Goal: Task Accomplishment & Management: Complete application form

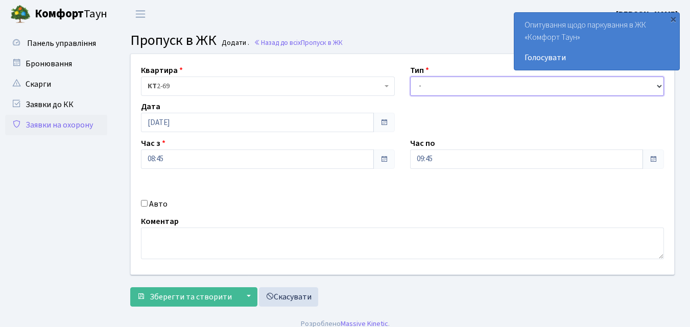
click at [421, 86] on select "- Доставка Таксі Гості Сервіс" at bounding box center [537, 86] width 254 height 19
select select "1"
click at [410, 77] on select "- Доставка Таксі Гості Сервіс" at bounding box center [537, 86] width 254 height 19
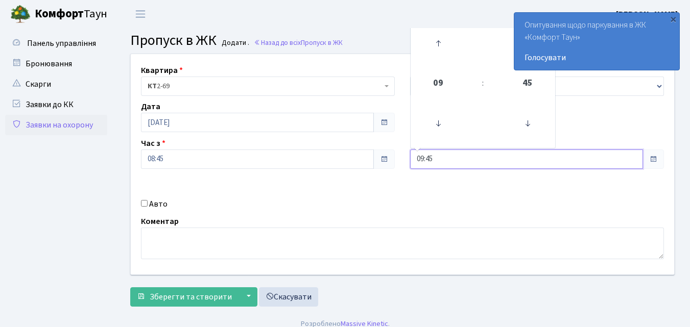
click at [437, 160] on input "09:45" at bounding box center [526, 159] width 233 height 19
click at [438, 46] on icon at bounding box center [438, 44] width 28 height 28
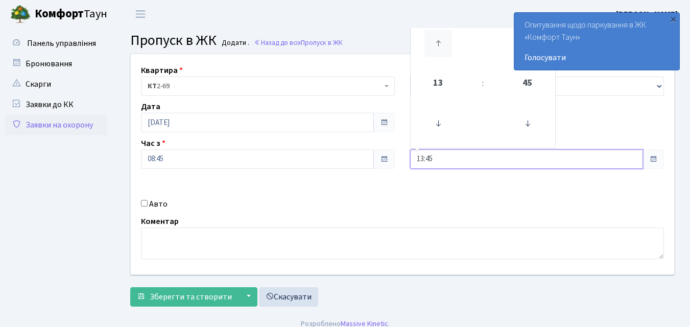
click at [438, 46] on icon at bounding box center [438, 44] width 28 height 28
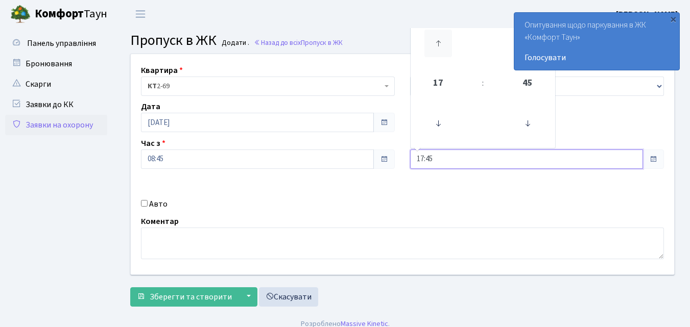
type input "18:45"
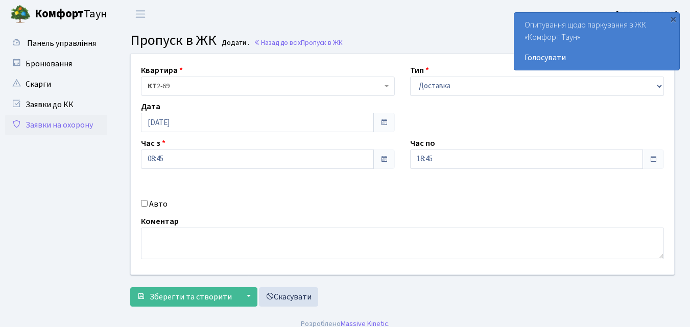
click at [145, 202] on input "Авто" at bounding box center [144, 203] width 7 height 7
checkbox input "true"
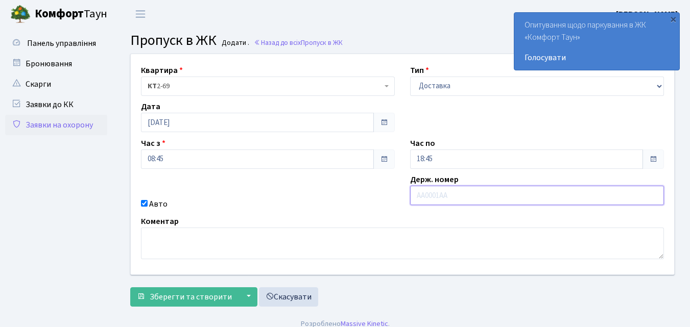
click at [426, 197] on input "text" at bounding box center [537, 195] width 254 height 19
type input "АІ6721АЕ"
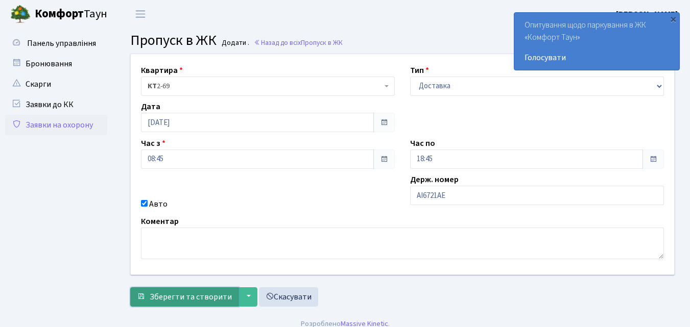
click at [192, 297] on span "Зберегти та створити" at bounding box center [191, 297] width 82 height 11
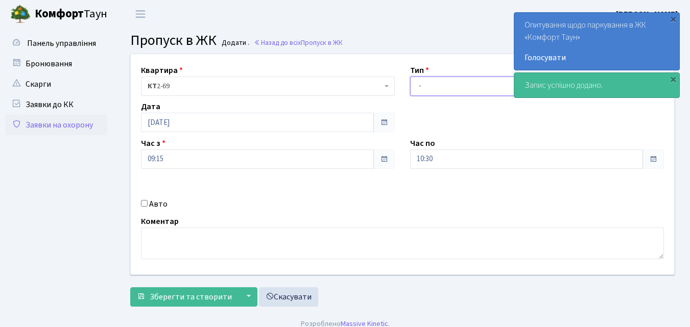
click at [419, 86] on select "- Доставка Таксі Гості Сервіс" at bounding box center [537, 86] width 254 height 19
select select "1"
click at [410, 77] on select "- Доставка Таксі Гості Сервіс" at bounding box center [537, 86] width 254 height 19
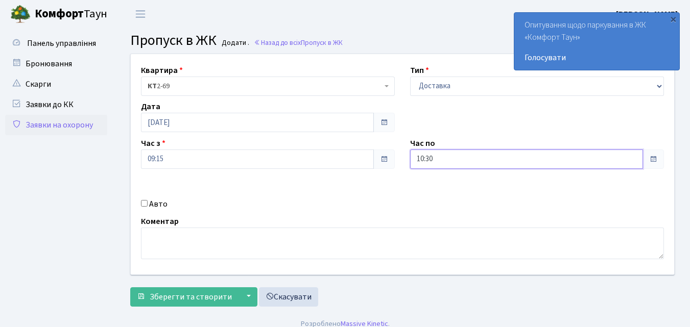
click at [444, 161] on input "10:30" at bounding box center [526, 159] width 233 height 19
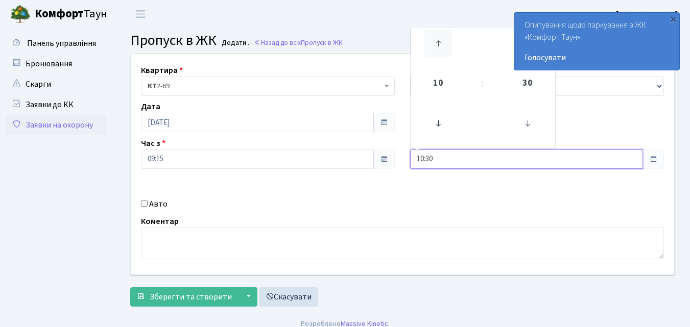
click at [445, 49] on icon at bounding box center [438, 44] width 28 height 28
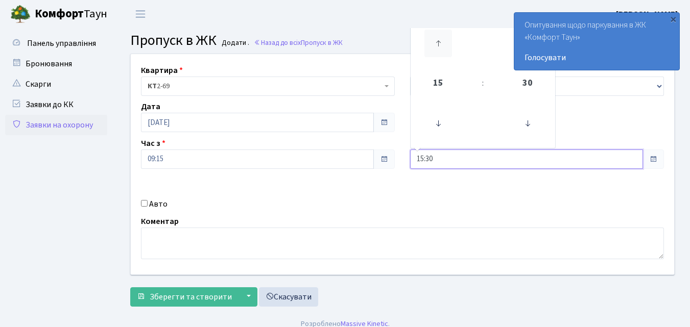
drag, startPoint x: 445, startPoint y: 49, endPoint x: 439, endPoint y: 49, distance: 5.6
click at [439, 49] on icon at bounding box center [438, 44] width 28 height 28
click at [437, 47] on icon at bounding box center [438, 44] width 28 height 28
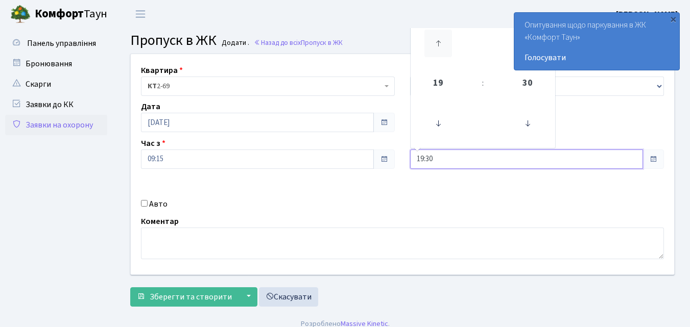
click at [437, 47] on icon at bounding box center [438, 44] width 28 height 28
type input "20:30"
click at [141, 205] on input "Авто" at bounding box center [144, 203] width 7 height 7
checkbox input "true"
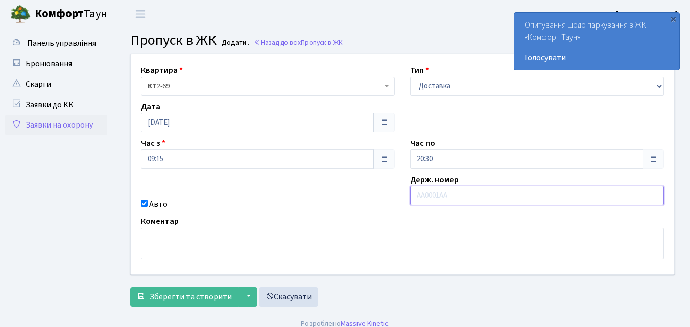
click at [422, 198] on input "text" at bounding box center [537, 195] width 254 height 19
click at [451, 195] on input "text" at bounding box center [537, 195] width 254 height 19
type input "АА3280СВ"
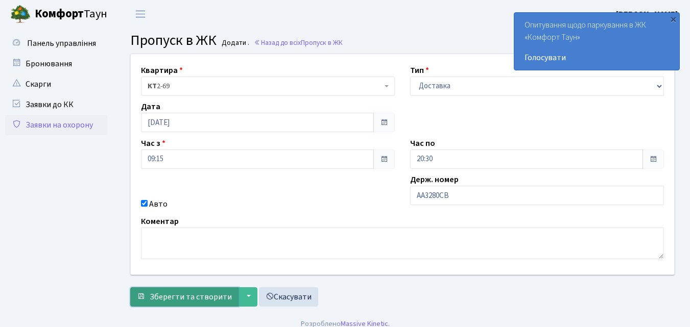
click at [198, 295] on span "Зберегти та створити" at bounding box center [191, 297] width 82 height 11
